Goal: Task Accomplishment & Management: Manage account settings

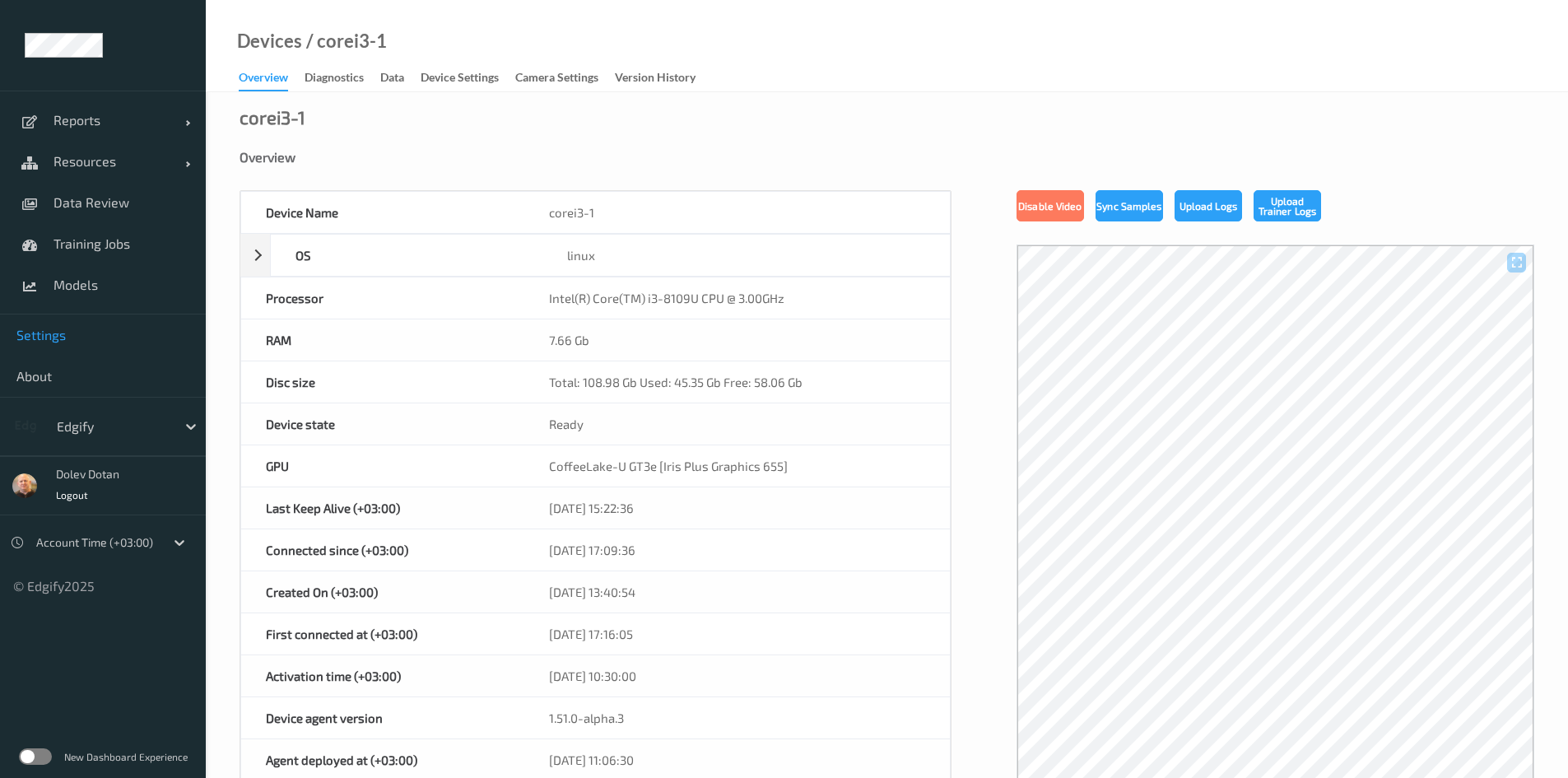
click at [79, 328] on span "Settings" at bounding box center [103, 335] width 173 height 17
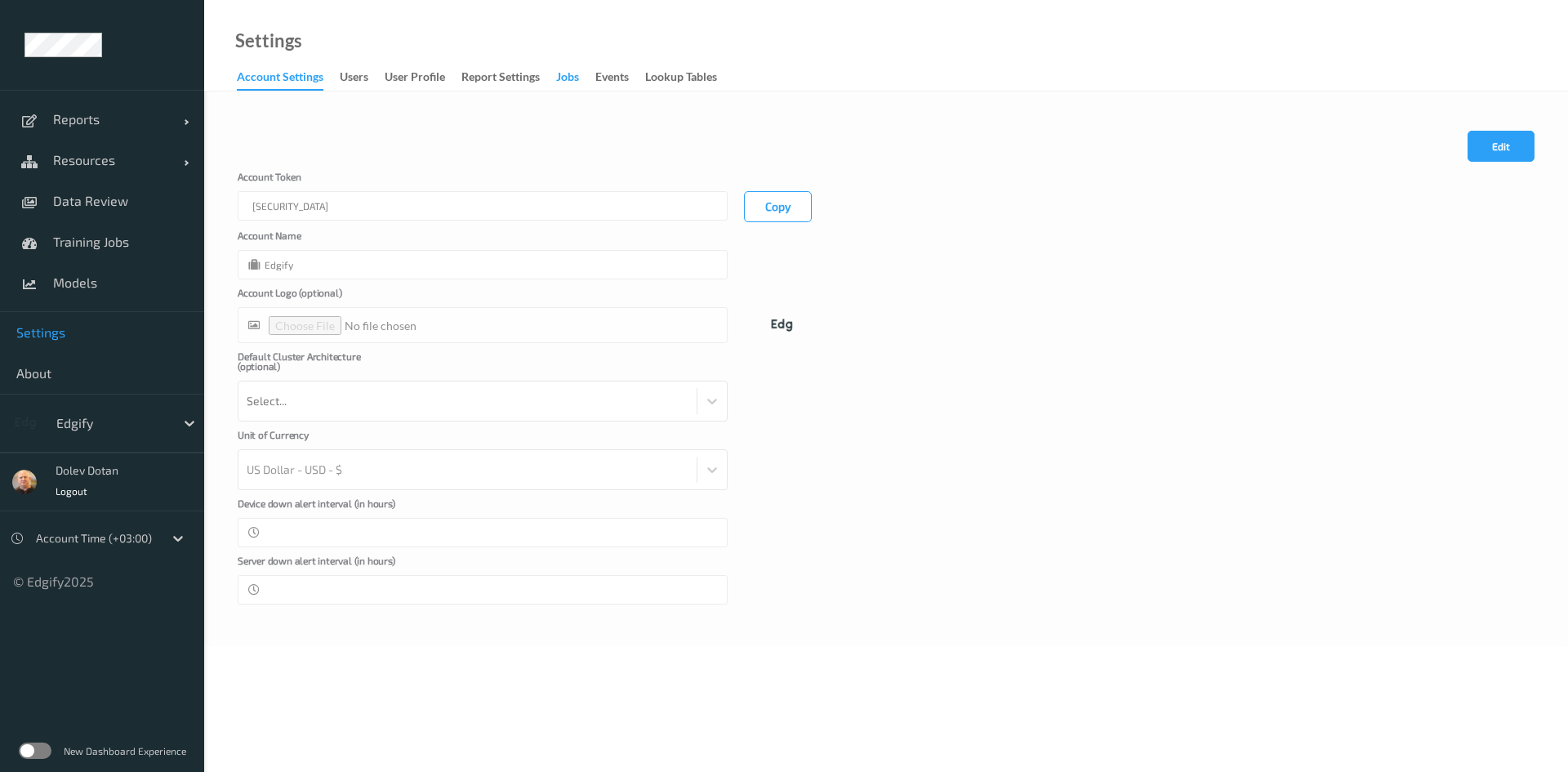
click at [577, 83] on div "Jobs" at bounding box center [567, 78] width 23 height 20
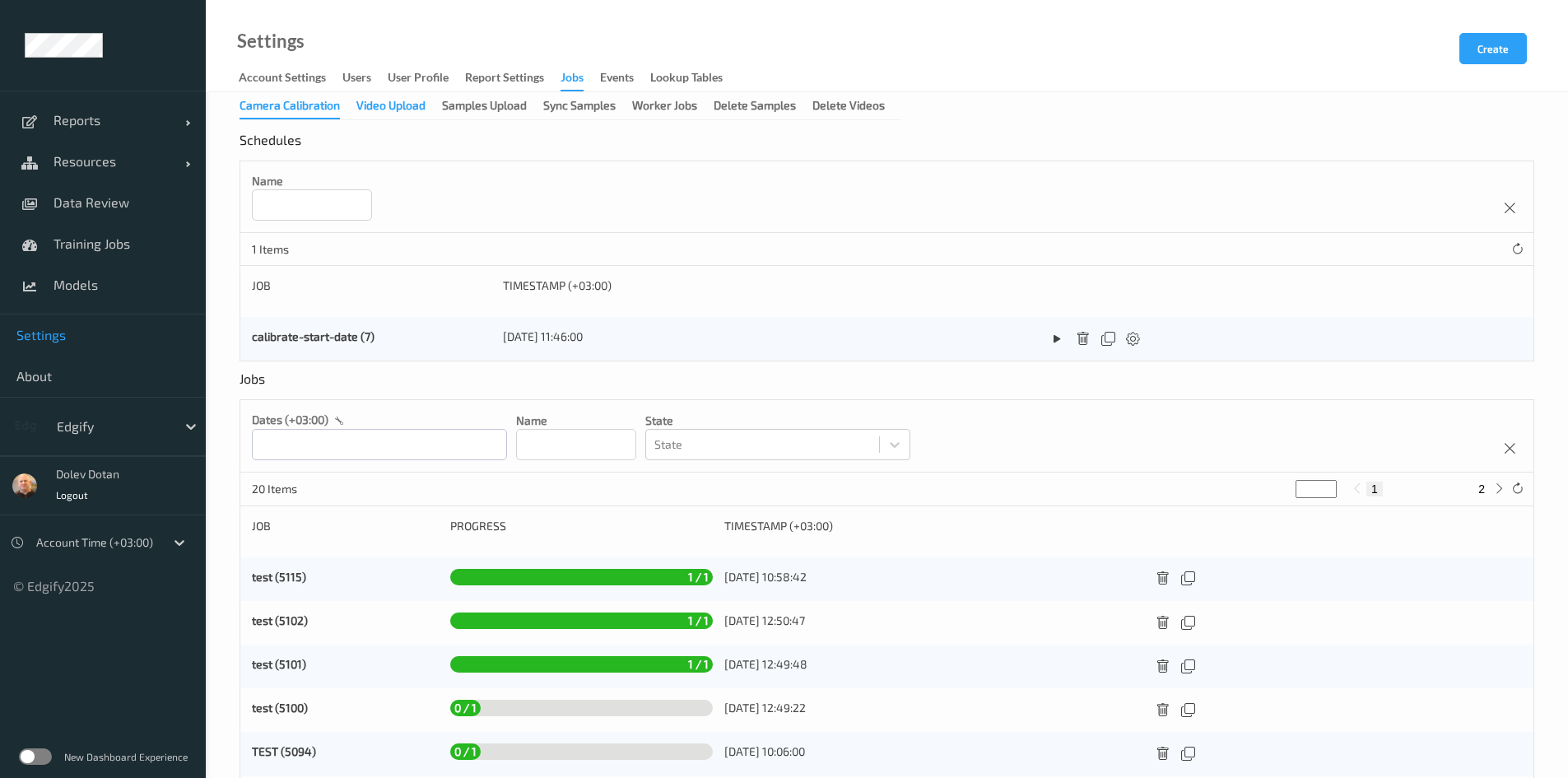
click at [402, 106] on div "Video Upload" at bounding box center [391, 107] width 69 height 20
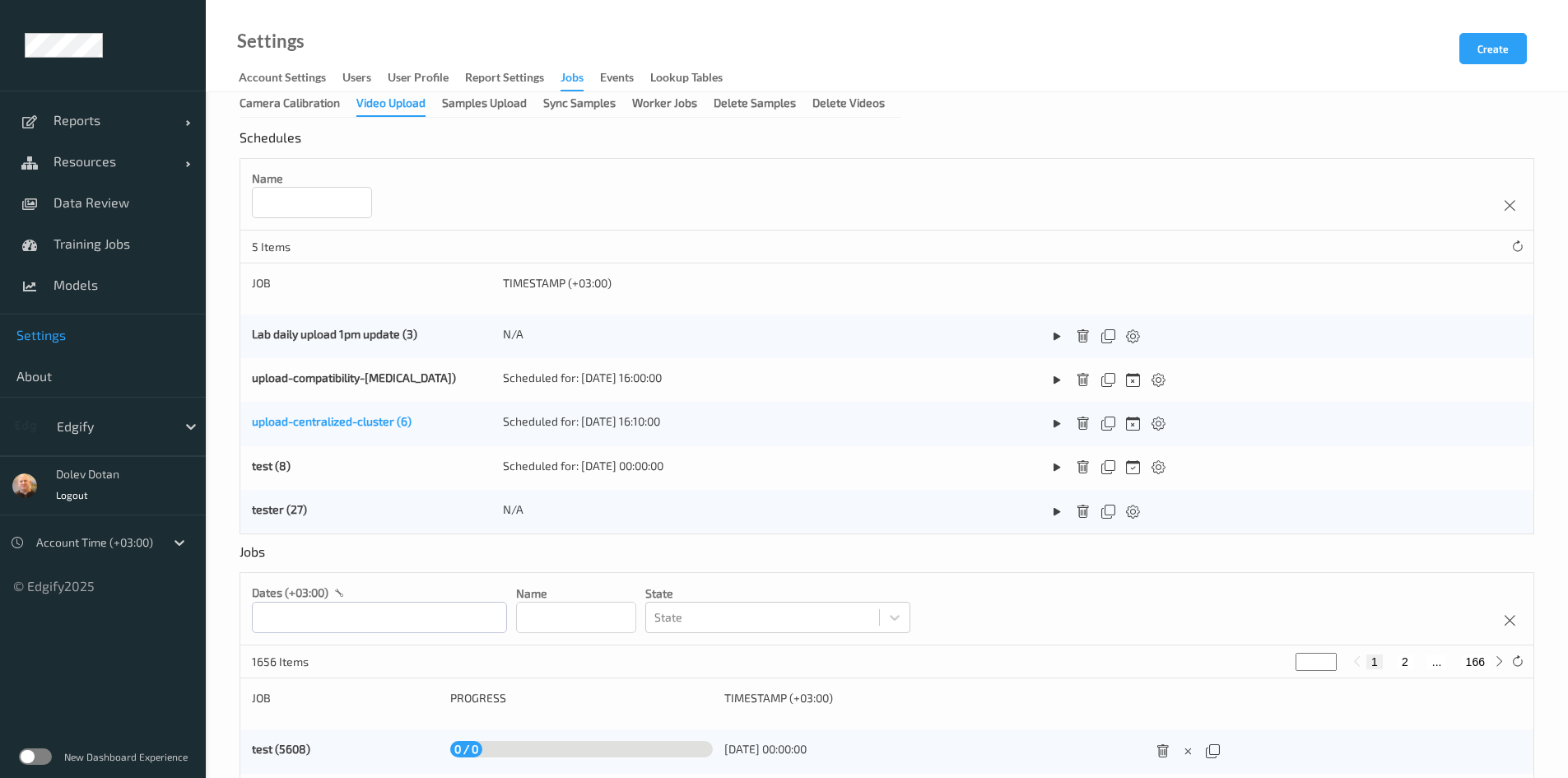
scroll to position [1, 0]
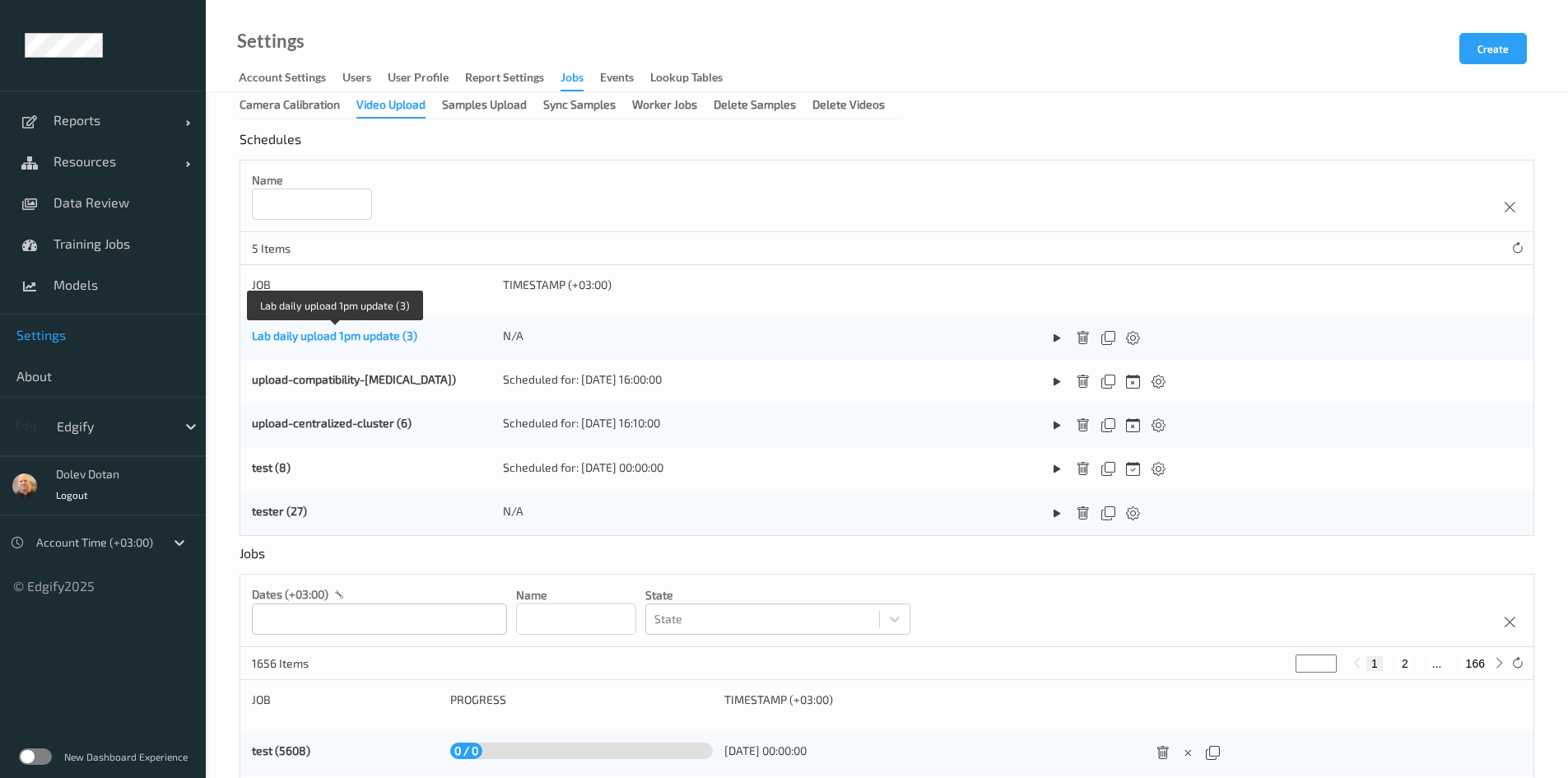
click at [337, 341] on link "Lab daily upload 1pm update (3)" at bounding box center [335, 335] width 165 height 14
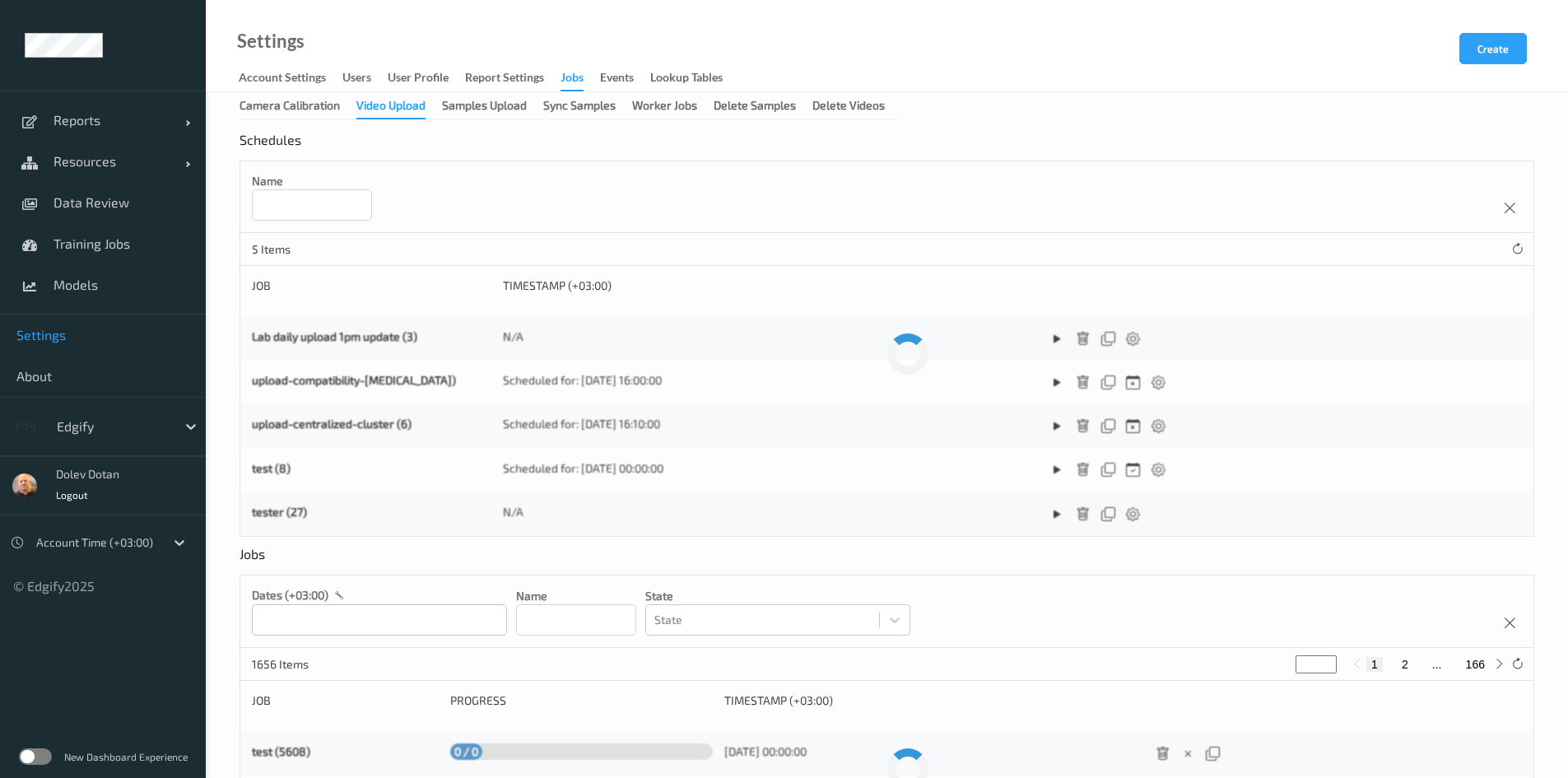
scroll to position [1, 0]
click at [89, 125] on span "Reports" at bounding box center [119, 119] width 132 height 17
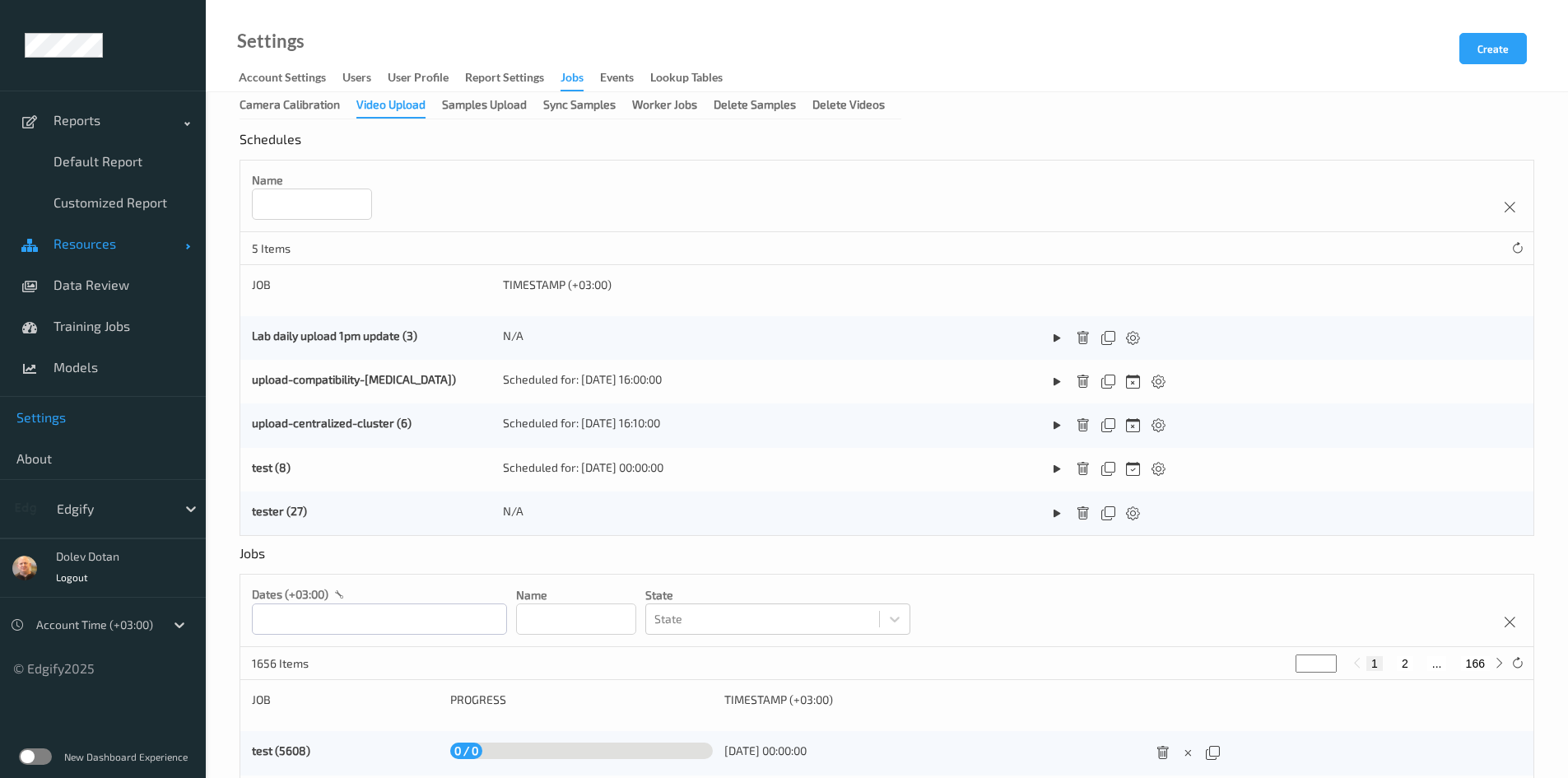
click at [74, 241] on span "Resources" at bounding box center [119, 243] width 132 height 17
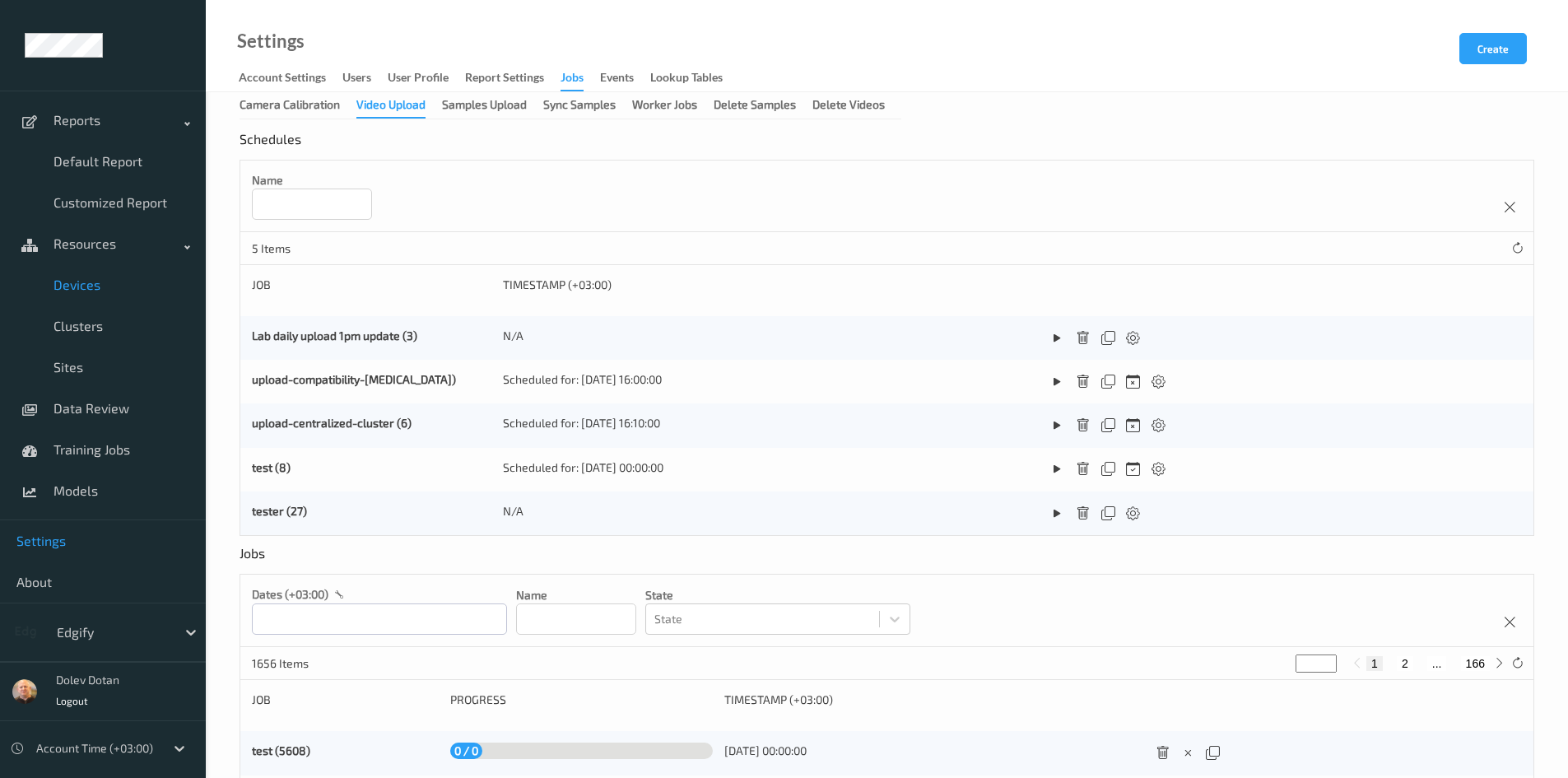
click at [83, 277] on span "Devices" at bounding box center [121, 285] width 136 height 17
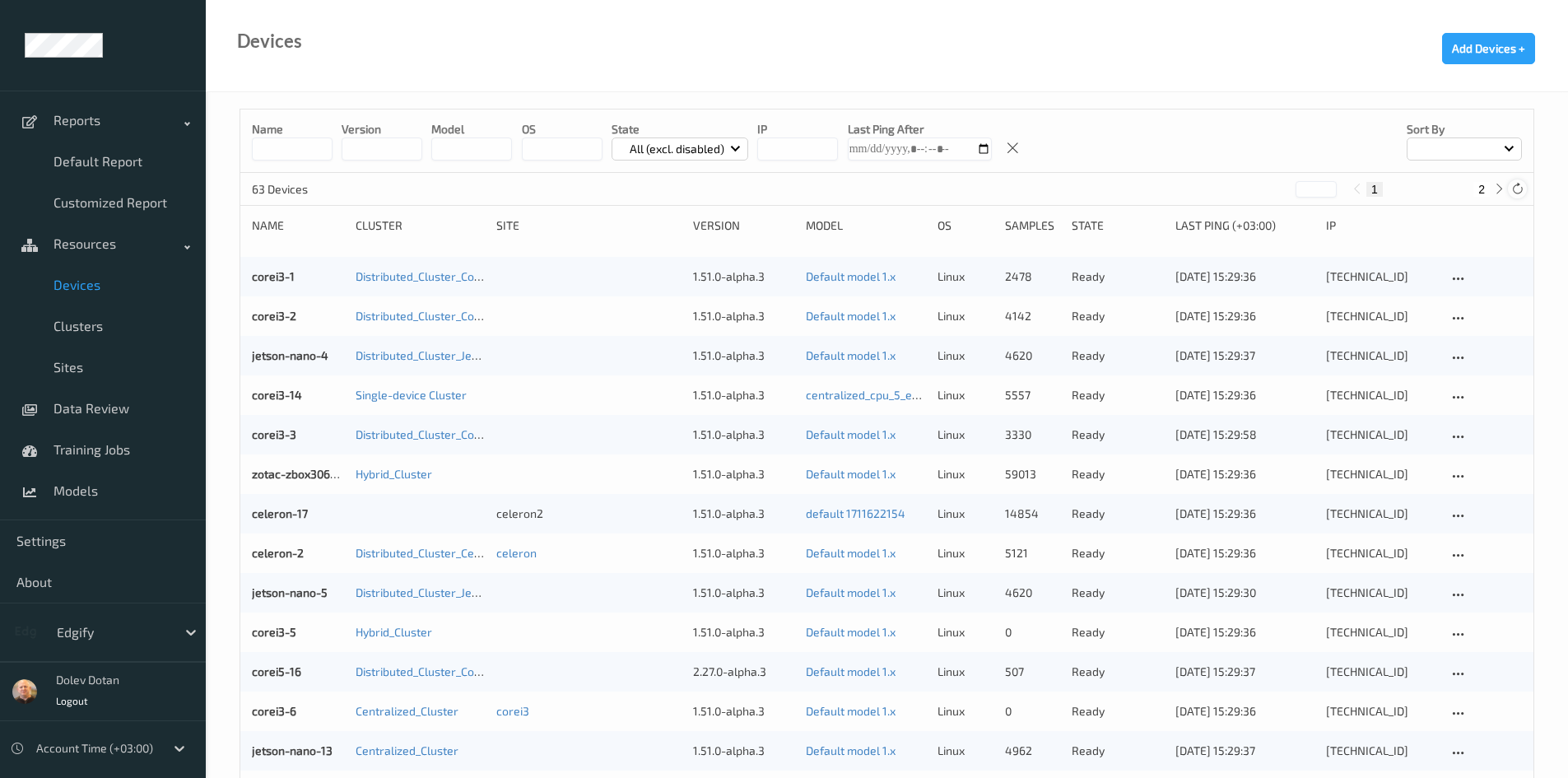
click at [1518, 190] on icon at bounding box center [1518, 189] width 12 height 12
click at [269, 321] on link "corei3-2" at bounding box center [274, 315] width 45 height 14
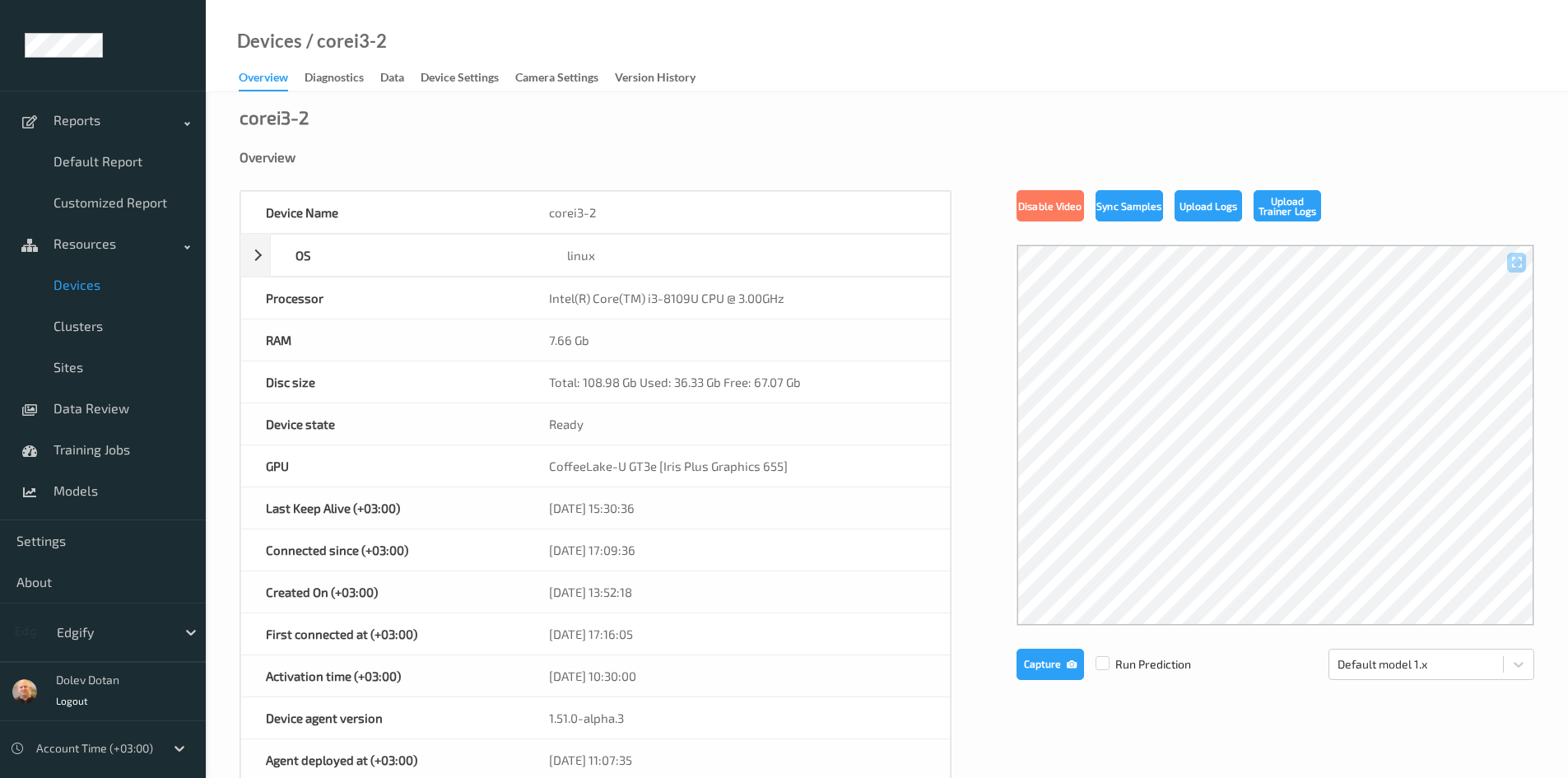
click at [99, 289] on span "Devices" at bounding box center [121, 285] width 136 height 17
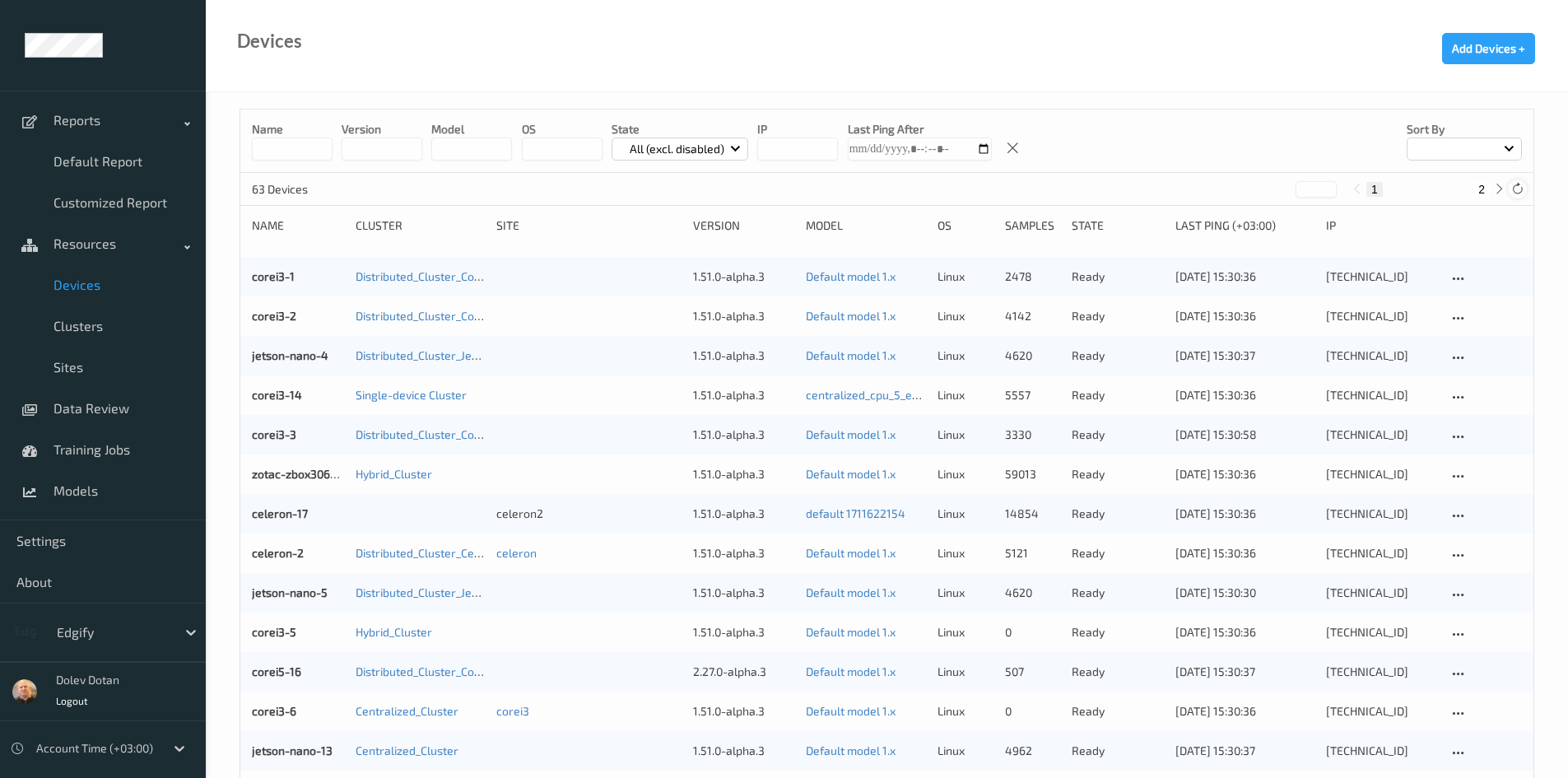
click at [1515, 187] on icon at bounding box center [1518, 189] width 12 height 12
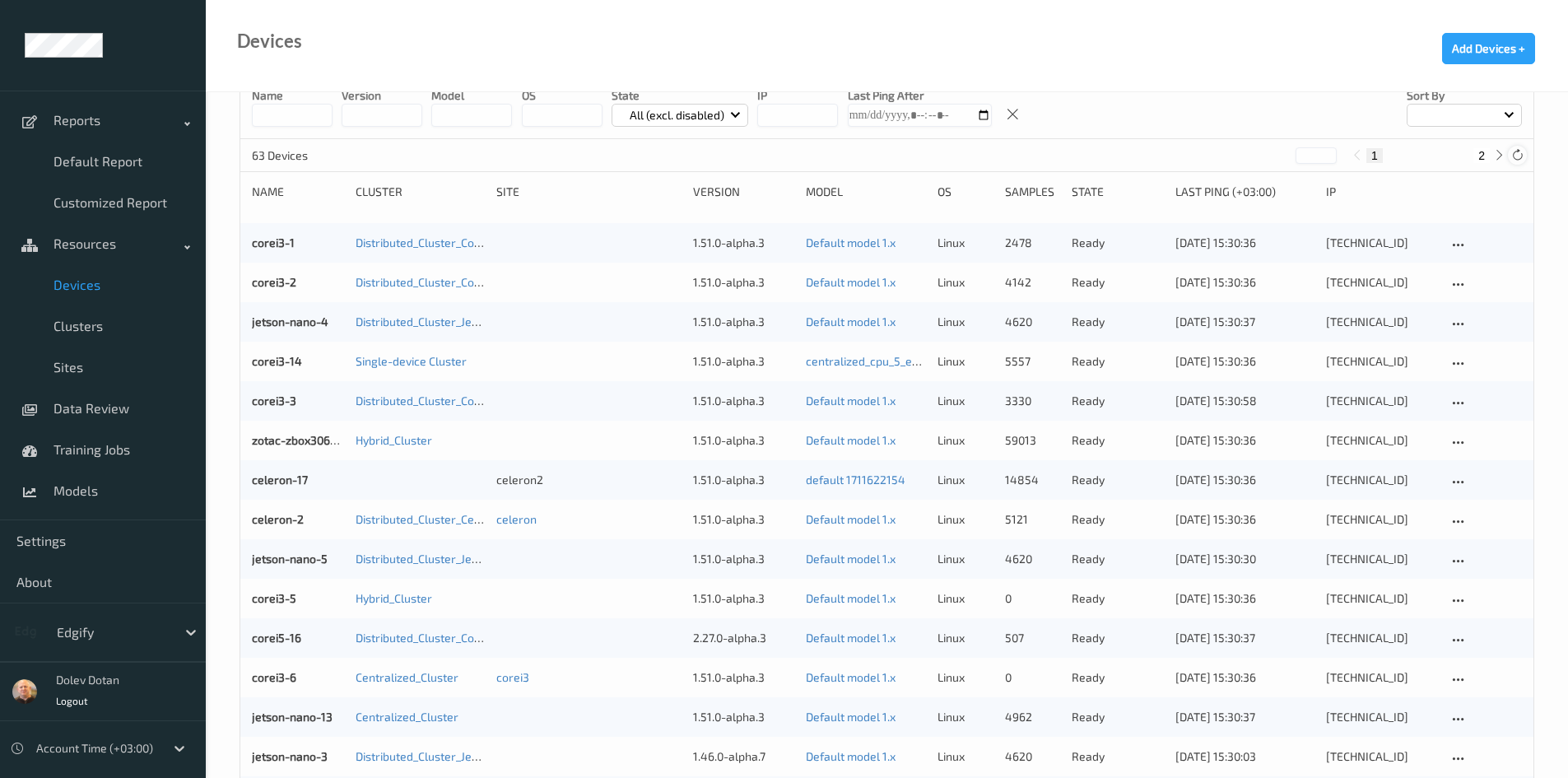
click at [1521, 158] on icon at bounding box center [1518, 155] width 12 height 12
click at [1517, 156] on icon at bounding box center [1518, 155] width 12 height 12
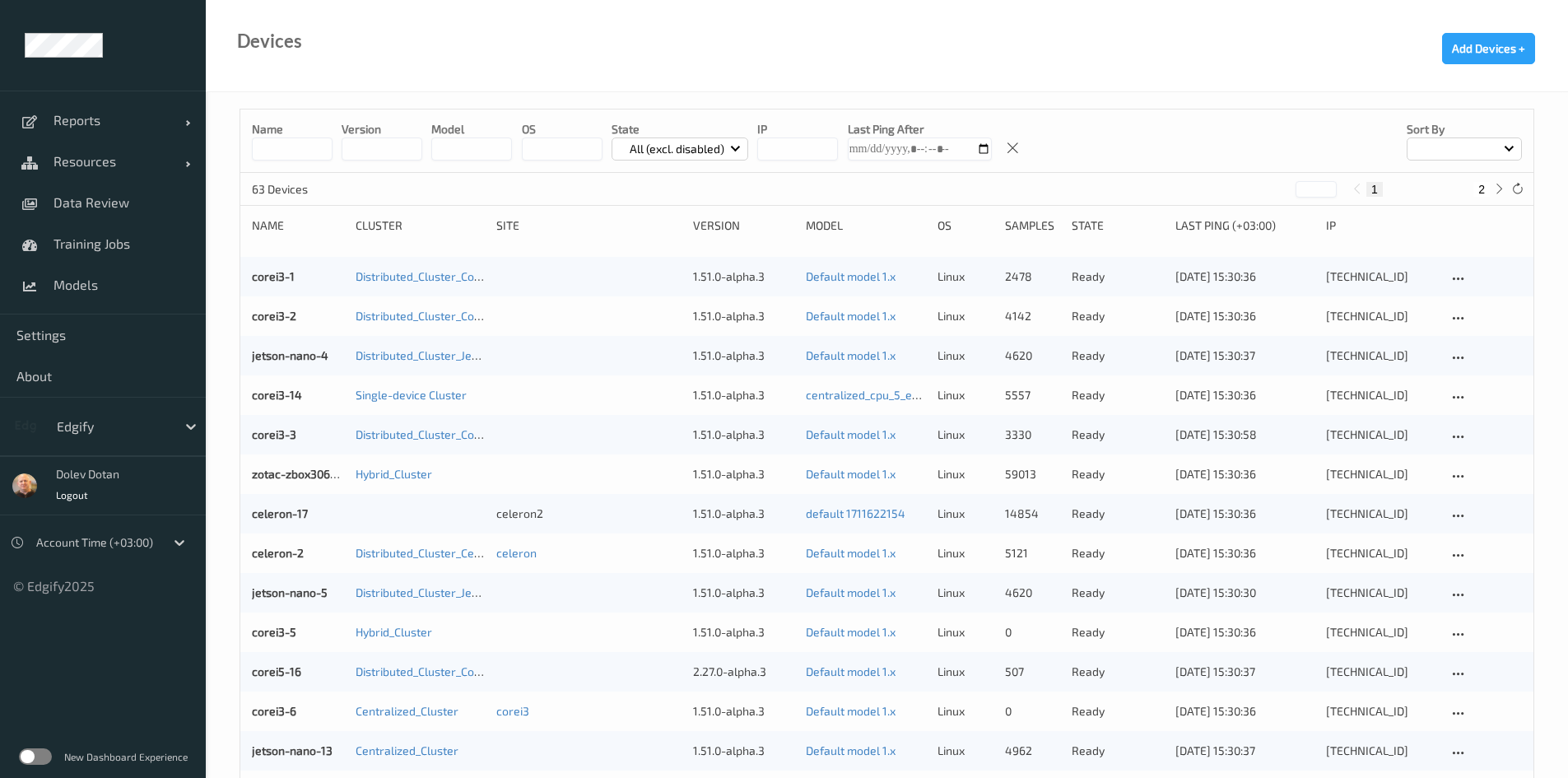
scroll to position [33, 0]
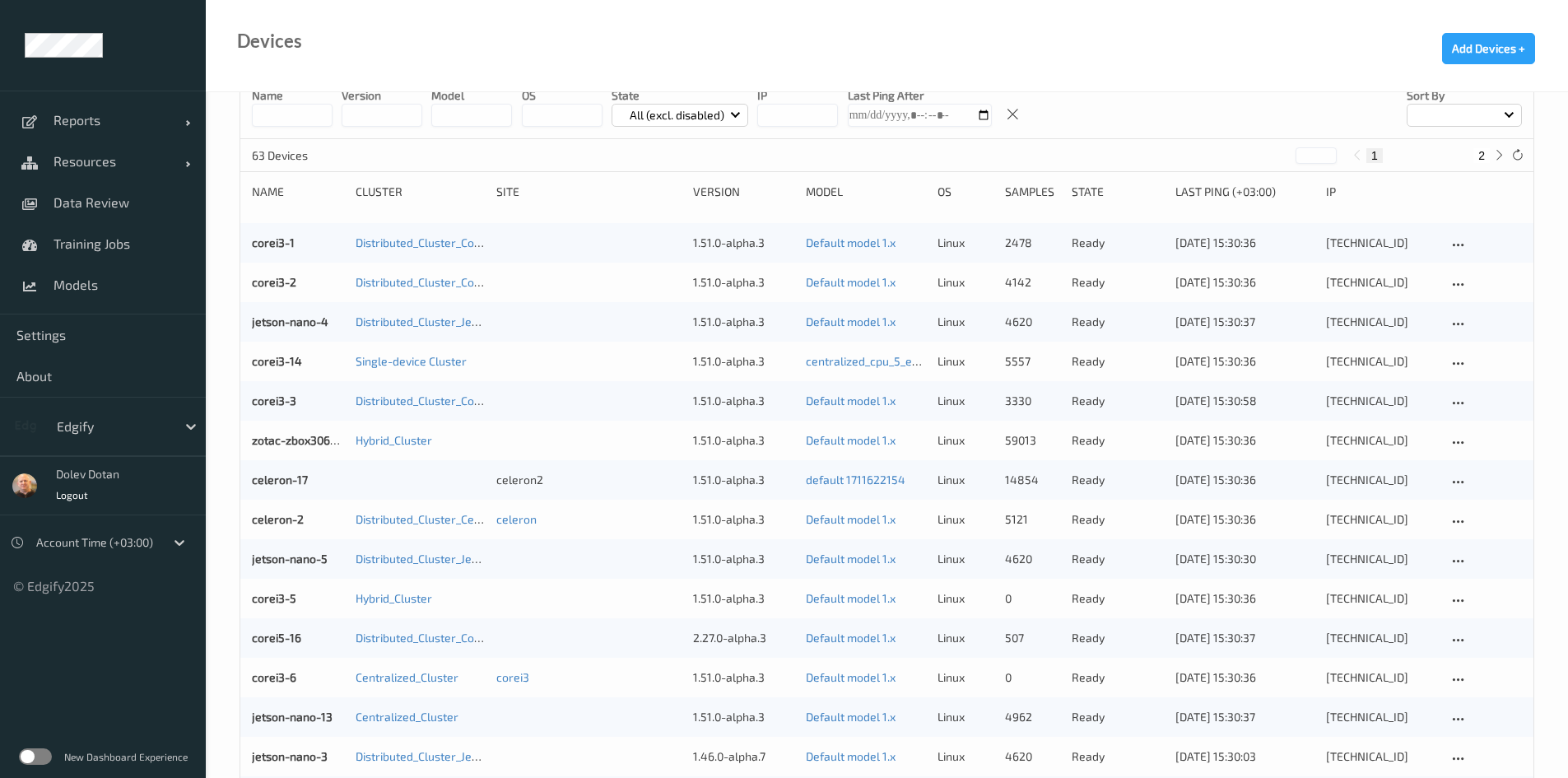
click at [33, 761] on label at bounding box center [35, 756] width 33 height 17
